Goal: Task Accomplishment & Management: Use online tool/utility

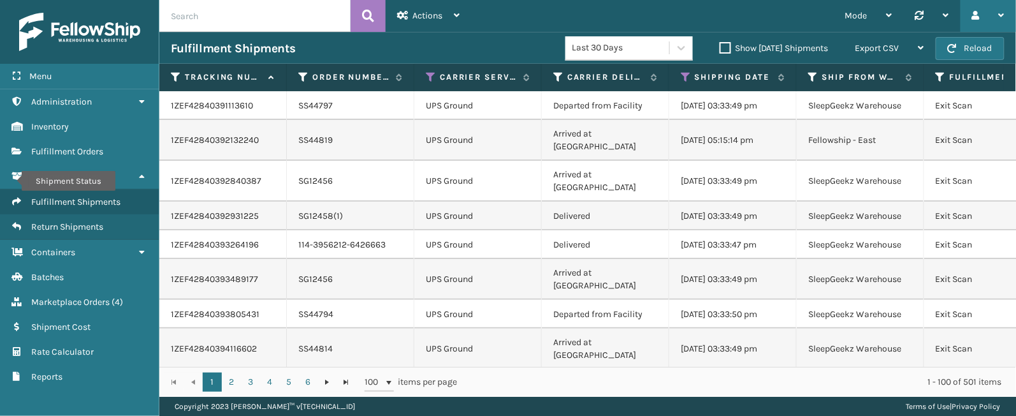
click at [994, 10] on div at bounding box center [988, 16] width 33 height 32
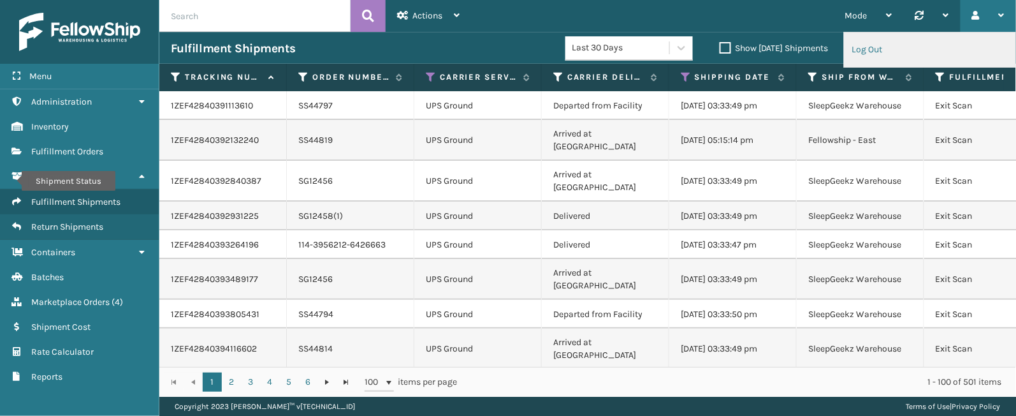
click at [910, 45] on li "Log Out" at bounding box center [929, 50] width 171 height 34
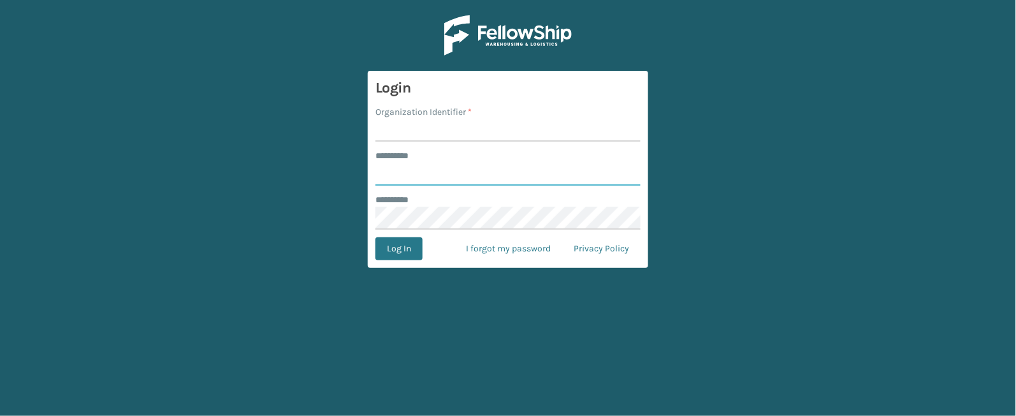
type input "*****"
type input "SleepGeekz"
click at [409, 242] on button "Log In" at bounding box center [398, 248] width 47 height 23
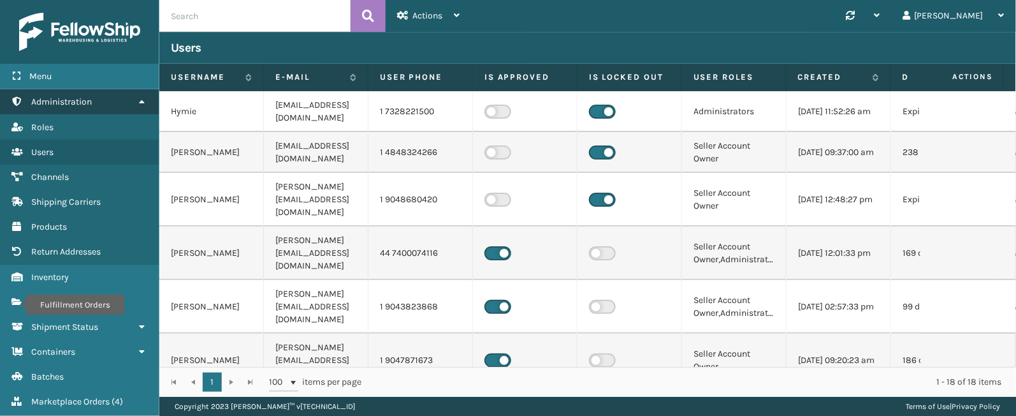
click at [133, 103] on link "Fulfillment Orders Administration" at bounding box center [79, 101] width 159 height 25
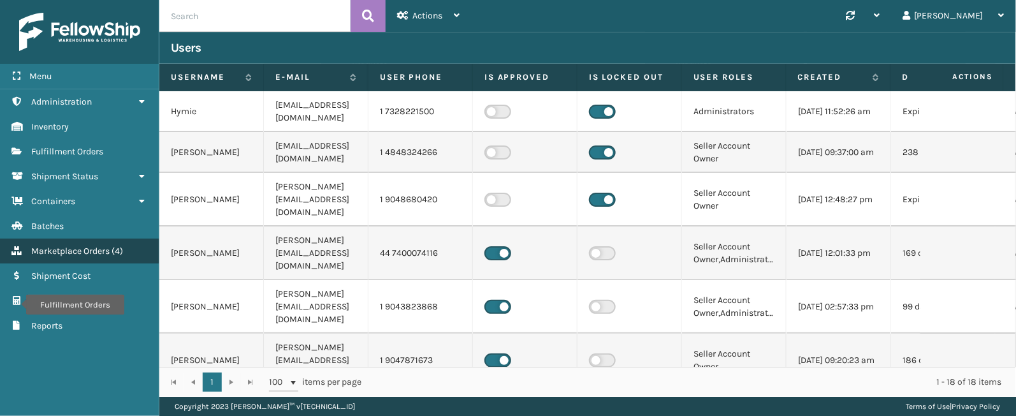
click at [94, 251] on span "Marketplace Orders" at bounding box center [70, 250] width 78 height 11
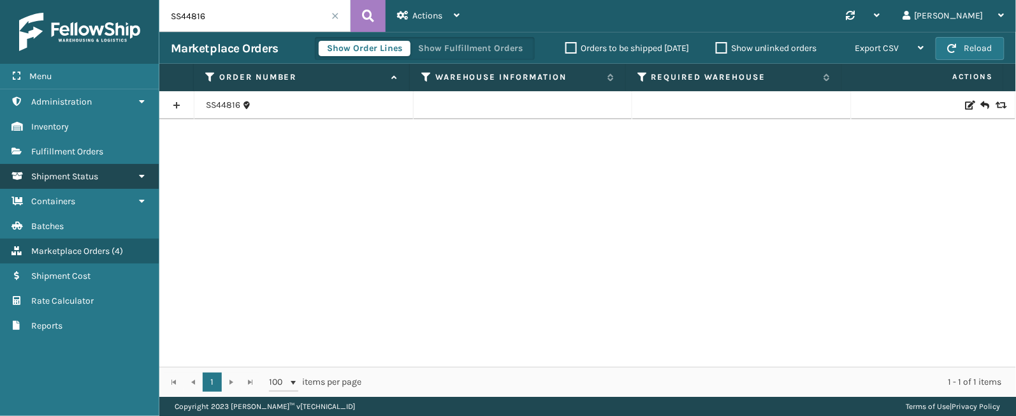
click at [75, 177] on span "Shipment Status" at bounding box center [64, 176] width 67 height 11
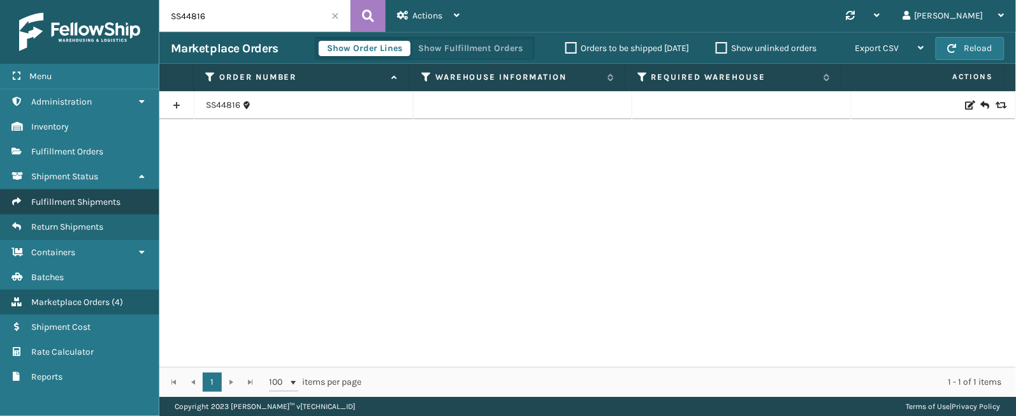
click at [73, 199] on span "Fulfillment Shipments" at bounding box center [75, 201] width 89 height 11
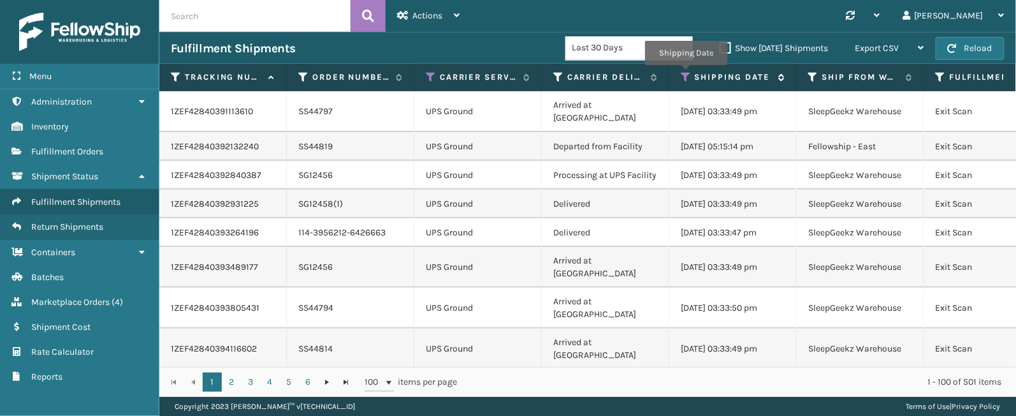
click at [686, 75] on icon at bounding box center [686, 76] width 10 height 11
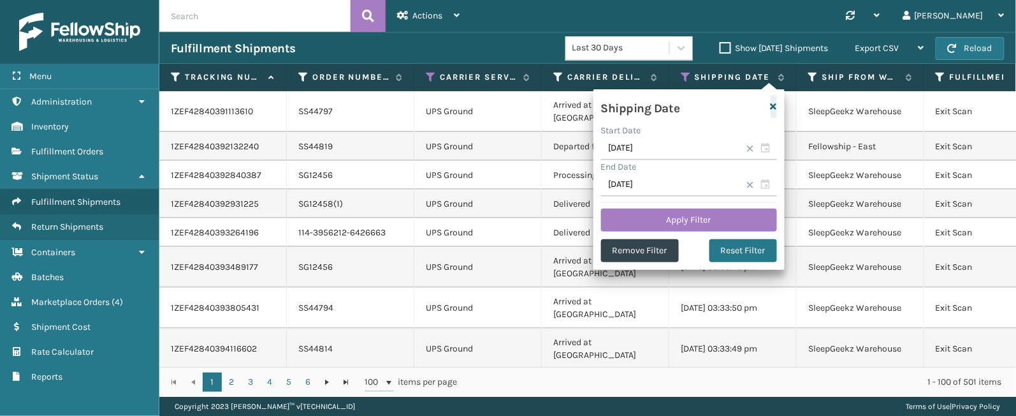
click at [774, 100] on button "button" at bounding box center [774, 106] width 6 height 23
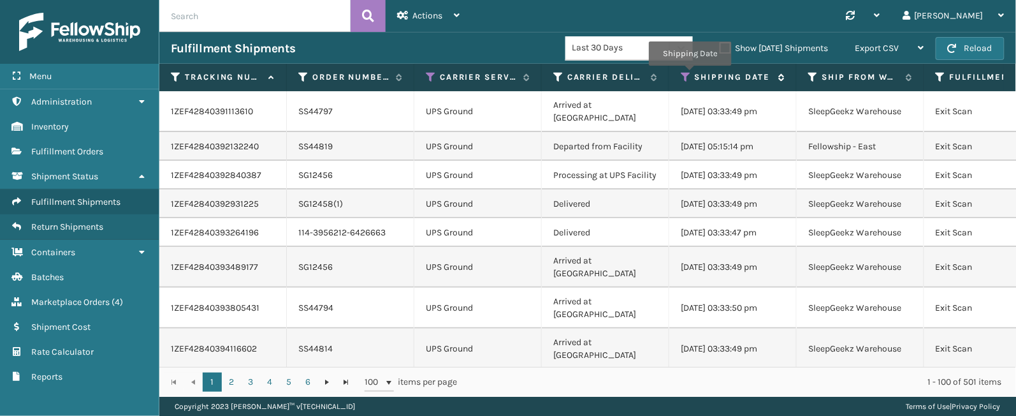
click at [690, 75] on icon at bounding box center [686, 76] width 10 height 11
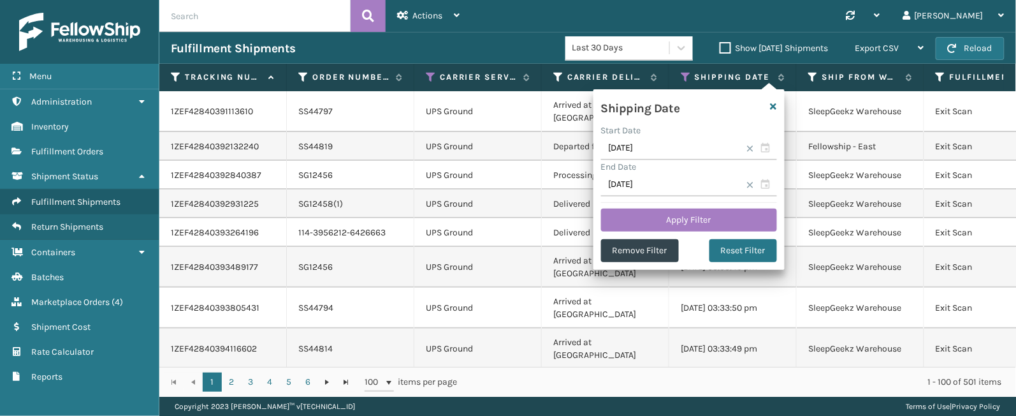
click at [750, 147] on span at bounding box center [750, 149] width 8 height 8
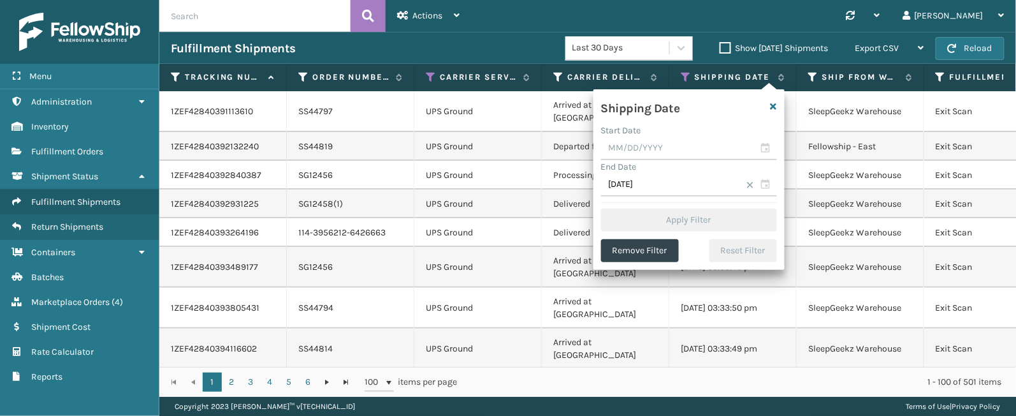
click at [748, 187] on span at bounding box center [750, 185] width 8 height 8
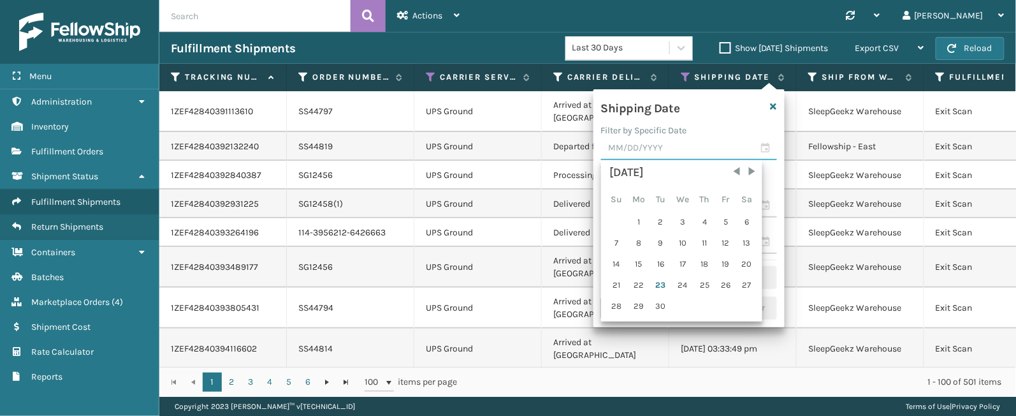
click at [765, 148] on input "text" at bounding box center [689, 148] width 176 height 23
click at [643, 286] on div "22" at bounding box center [638, 284] width 21 height 19
type input "[DATE]"
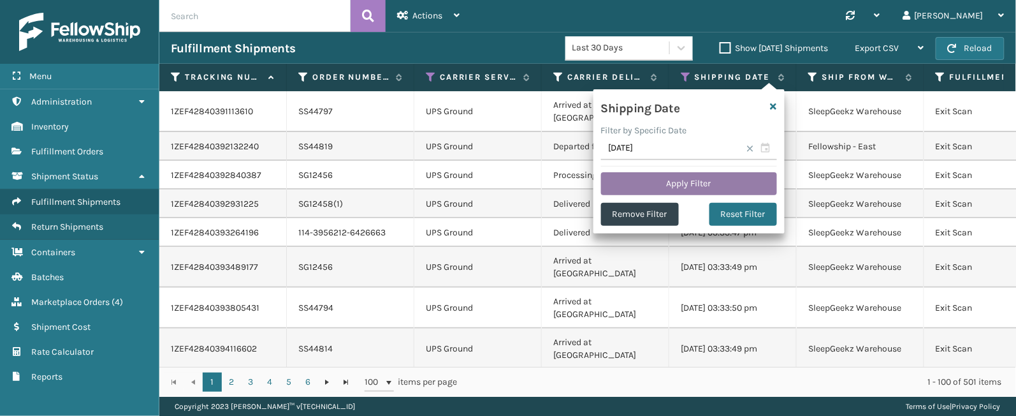
click at [707, 174] on button "Apply Filter" at bounding box center [689, 183] width 176 height 23
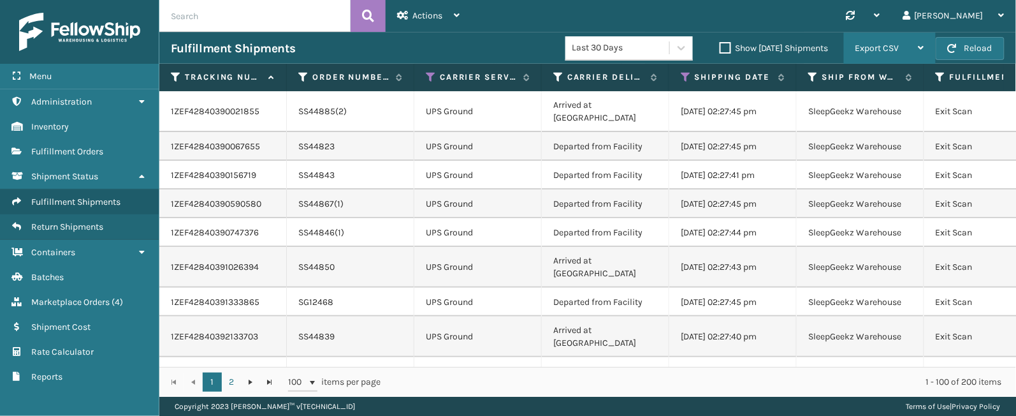
click at [898, 48] on span "Export CSV" at bounding box center [877, 48] width 44 height 11
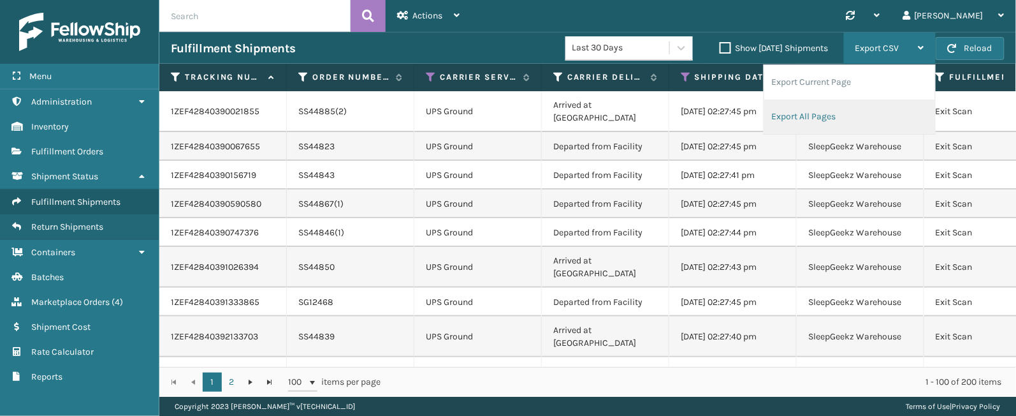
click at [865, 117] on li "Export All Pages" at bounding box center [849, 116] width 171 height 34
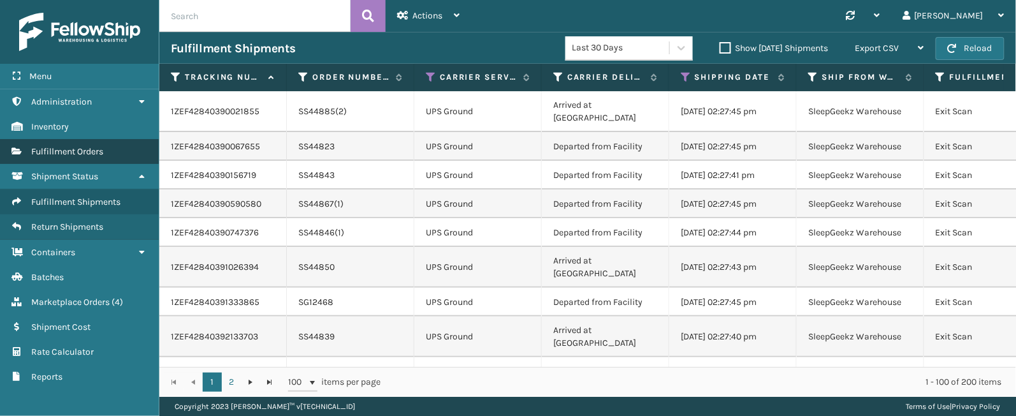
click at [70, 149] on span "Fulfillment Orders" at bounding box center [67, 151] width 72 height 11
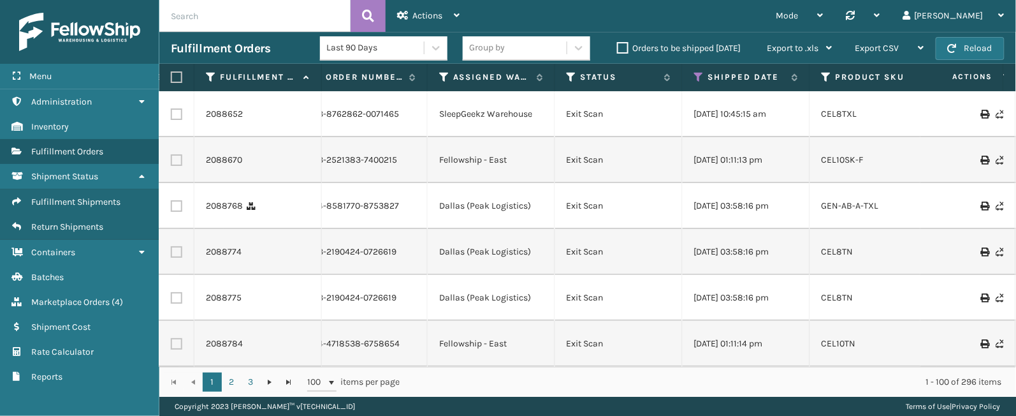
scroll to position [0, 378]
click at [694, 77] on icon at bounding box center [695, 76] width 10 height 11
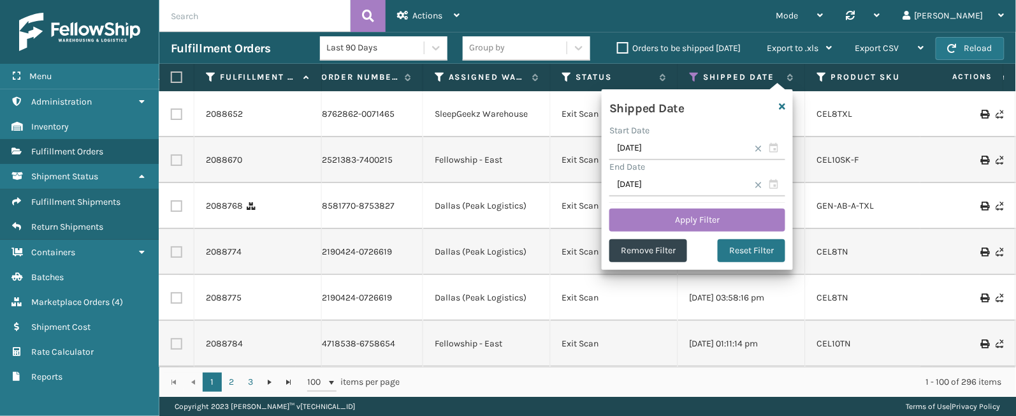
click at [757, 152] on span at bounding box center [759, 149] width 8 height 8
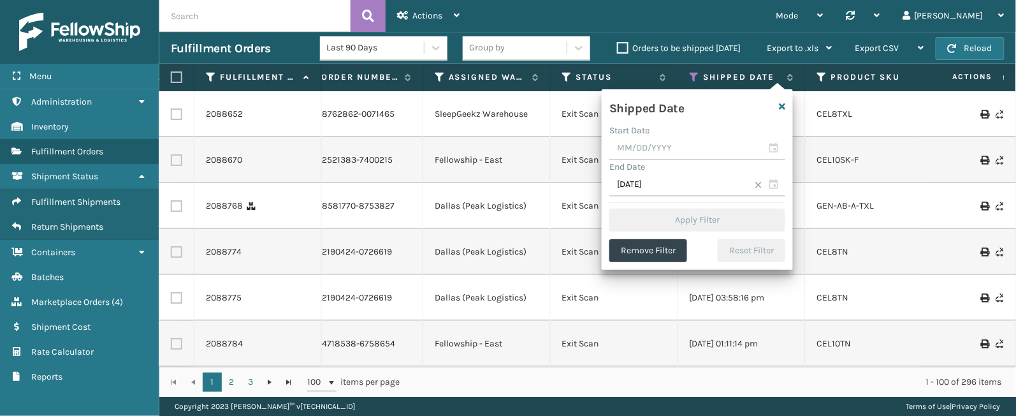
click at [755, 184] on span at bounding box center [759, 185] width 8 height 8
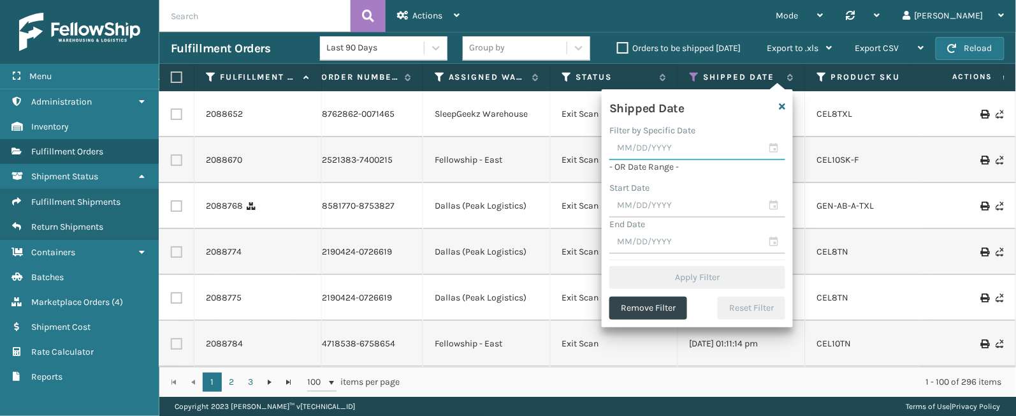
click at [778, 150] on input "text" at bounding box center [697, 148] width 176 height 23
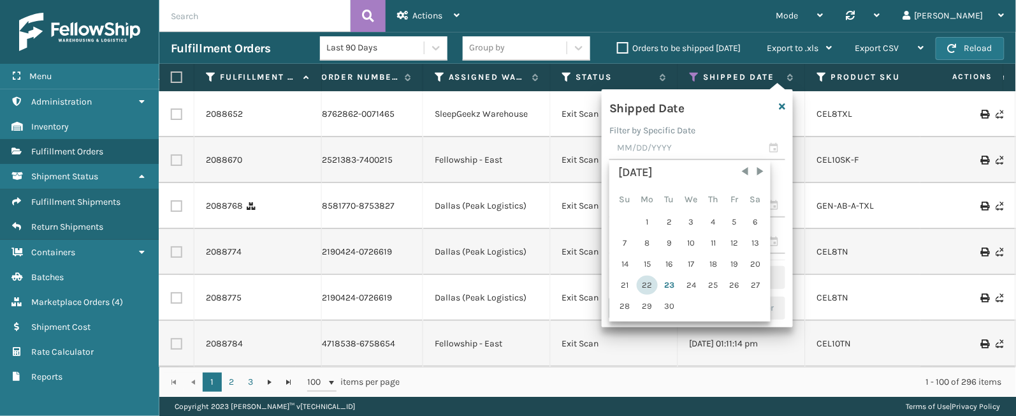
click at [651, 279] on div "22" at bounding box center [647, 284] width 21 height 19
type input "[DATE]"
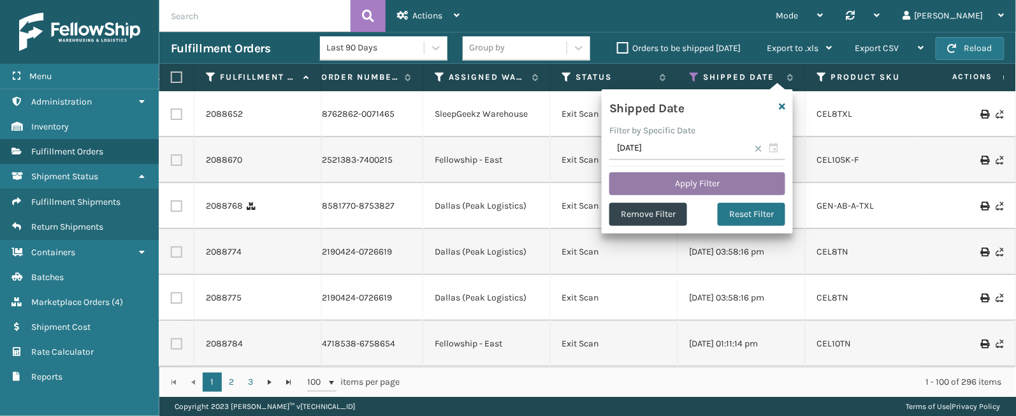
click at [687, 175] on button "Apply Filter" at bounding box center [697, 183] width 176 height 23
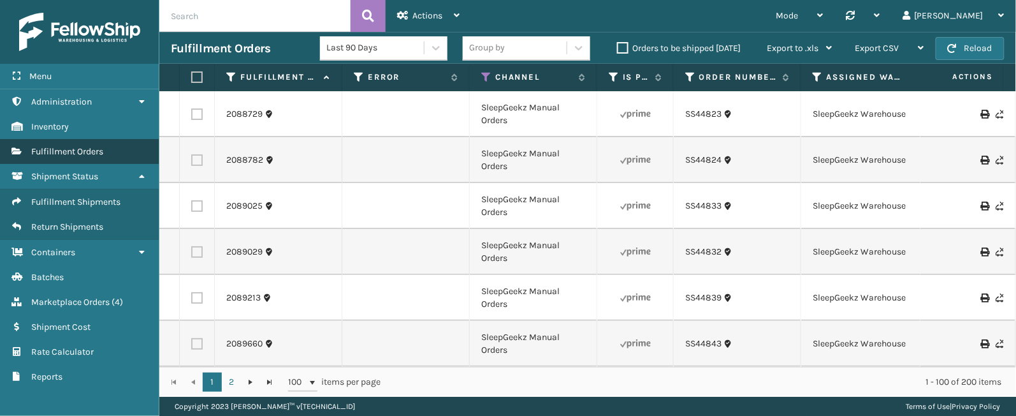
click at [73, 149] on span "Fulfillment Orders" at bounding box center [67, 151] width 72 height 11
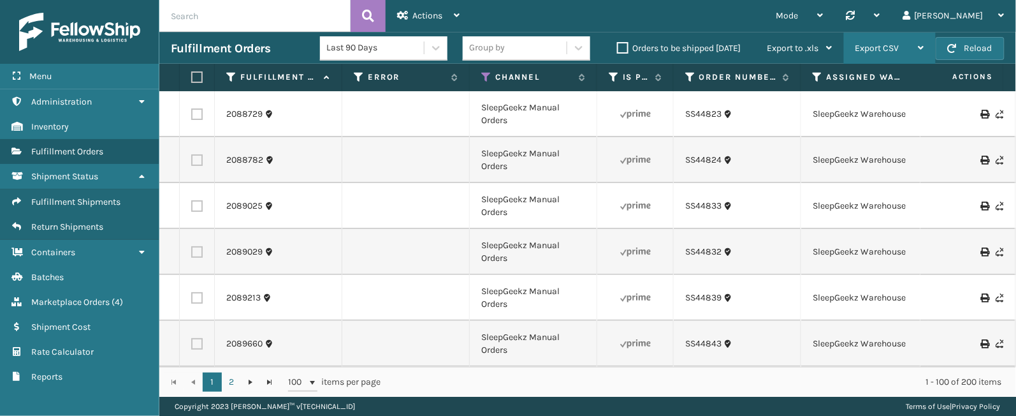
click at [876, 47] on span "Export CSV" at bounding box center [877, 48] width 44 height 11
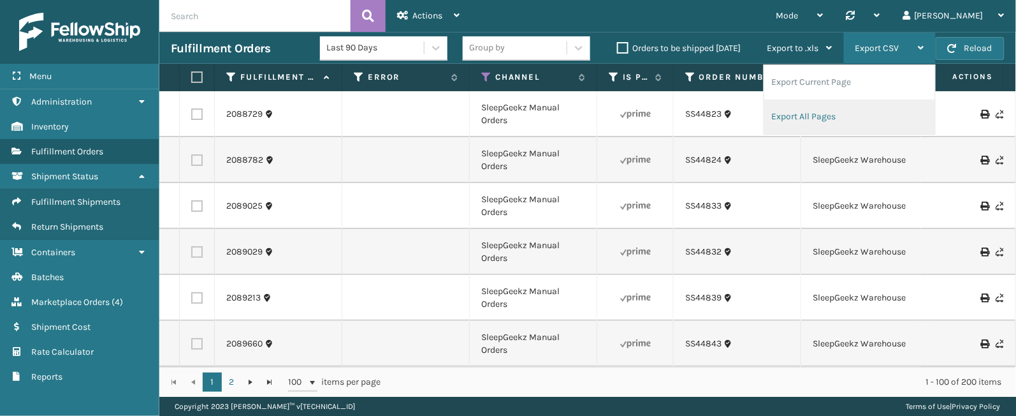
click at [827, 120] on li "Export All Pages" at bounding box center [849, 116] width 171 height 34
